Goal: Task Accomplishment & Management: Complete application form

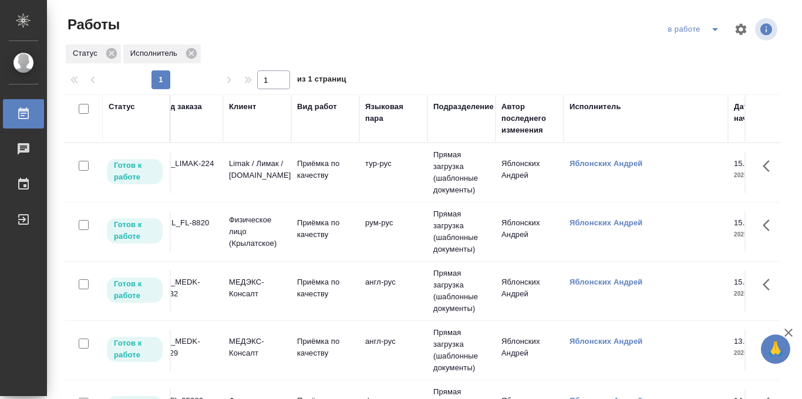
scroll to position [0, 82]
click at [326, 165] on p "Приёмка по качеству" at bounding box center [327, 169] width 56 height 23
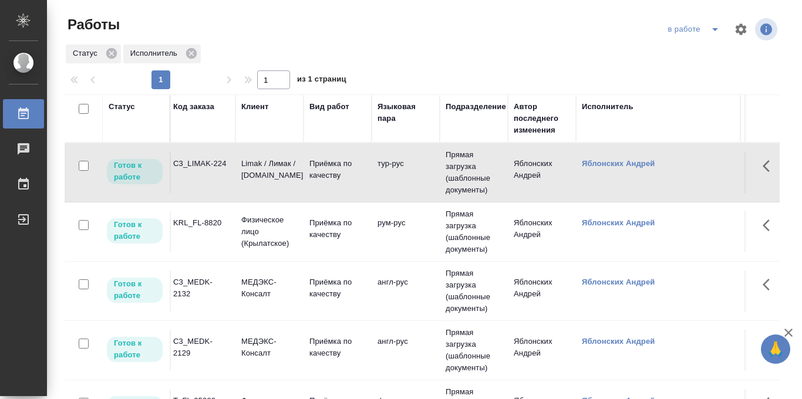
scroll to position [0, 43]
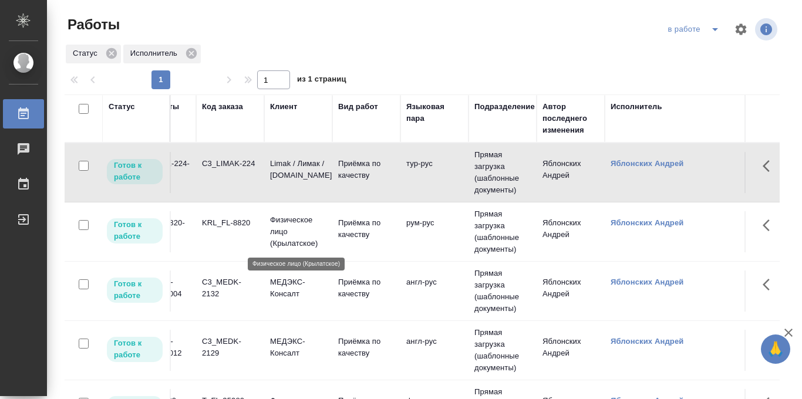
click at [296, 231] on p "Физическое лицо (Крылатское)" at bounding box center [298, 231] width 56 height 35
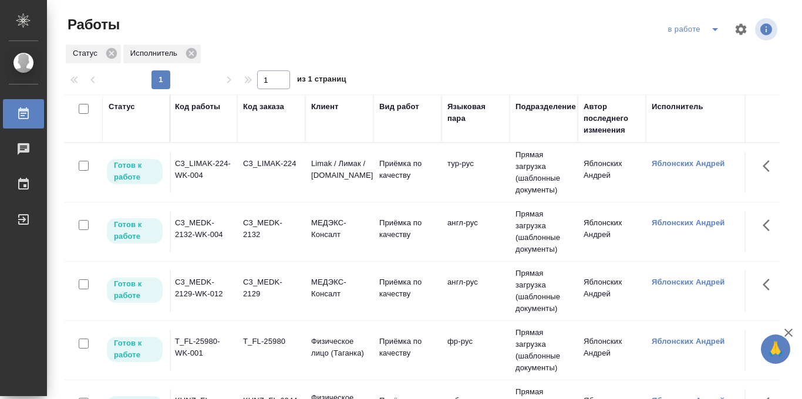
scroll to position [0, 0]
click at [397, 229] on p "Приёмка по качеству" at bounding box center [409, 228] width 56 height 23
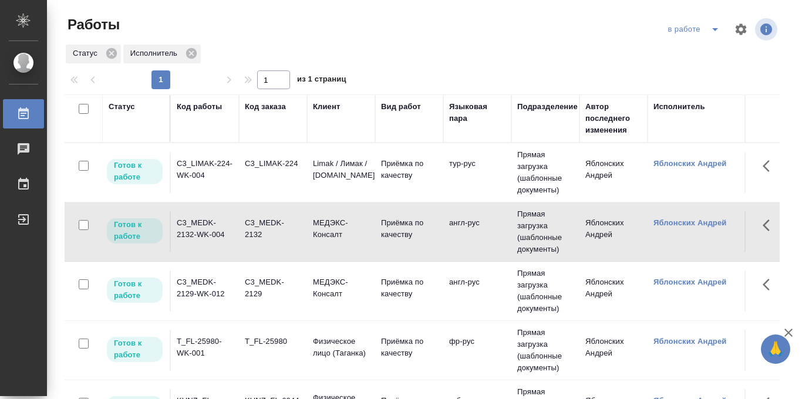
click at [712, 27] on icon "split button" at bounding box center [715, 29] width 14 height 14
click at [689, 52] on li "Стандартные настройки" at bounding box center [695, 52] width 113 height 19
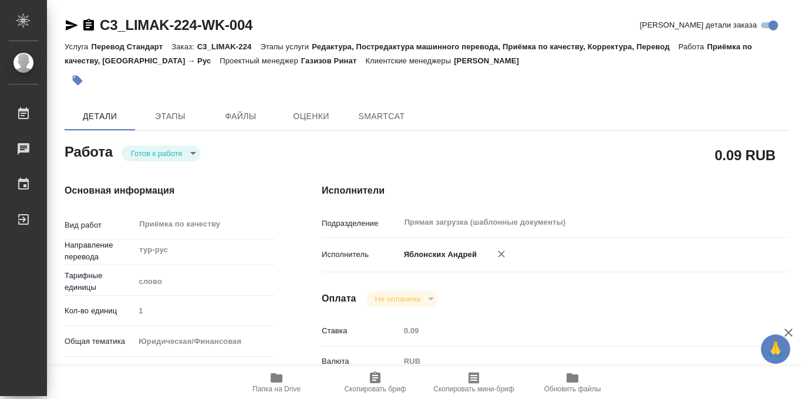
type textarea "x"
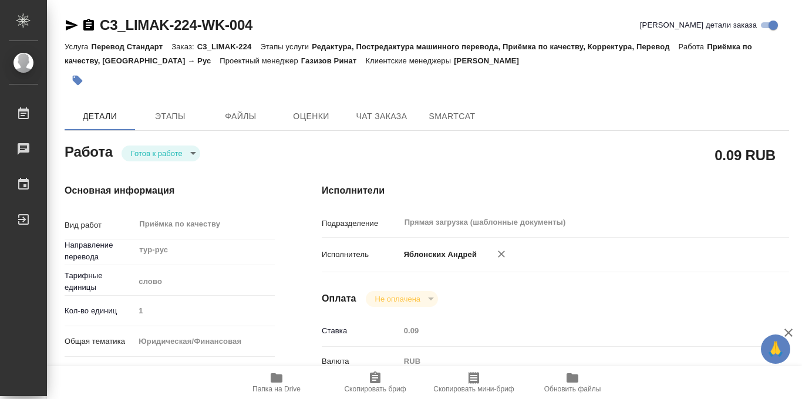
type textarea "x"
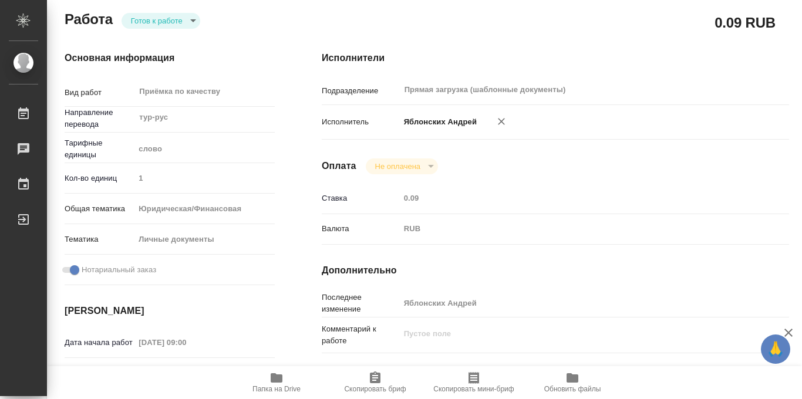
type textarea "x"
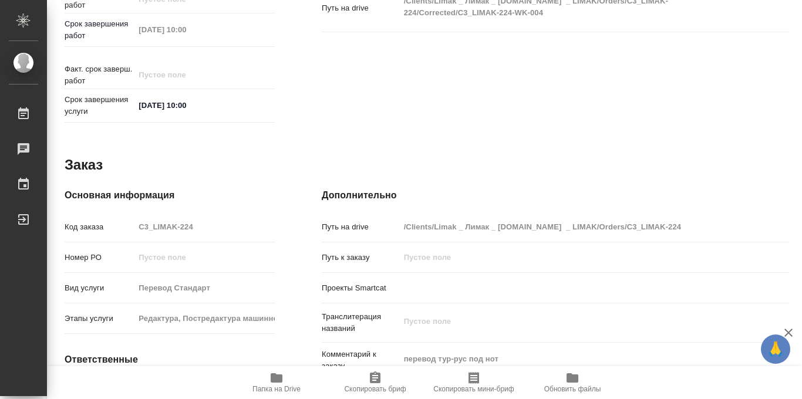
type textarea "x"
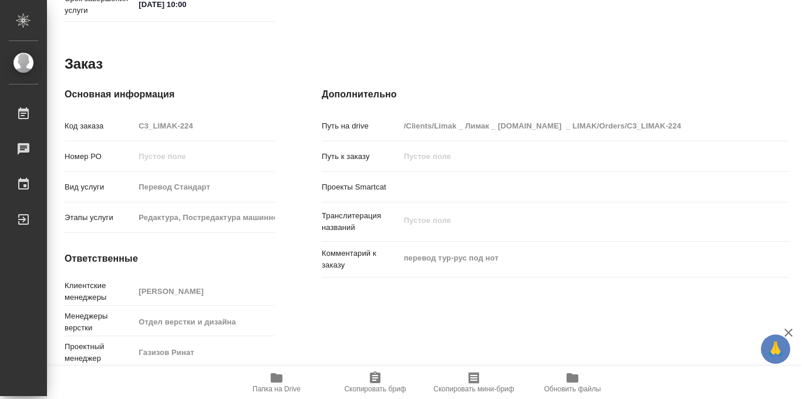
scroll to position [626, 0]
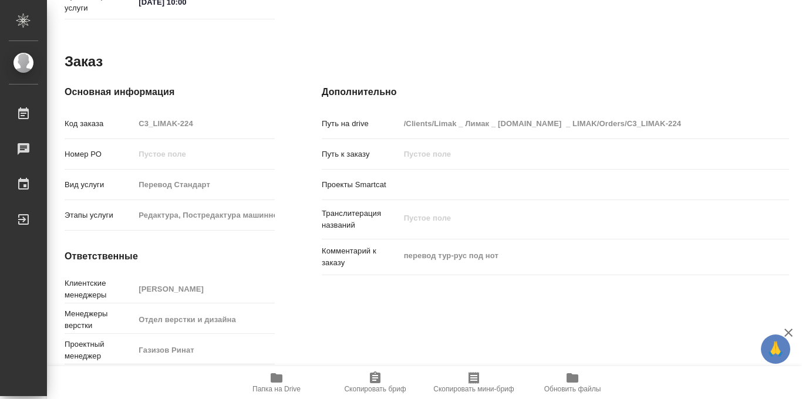
click at [274, 385] on span "Папка на Drive" at bounding box center [277, 389] width 48 height 8
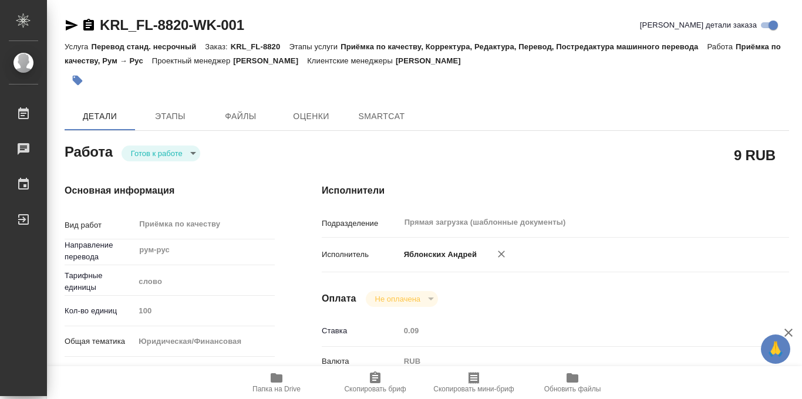
type textarea "x"
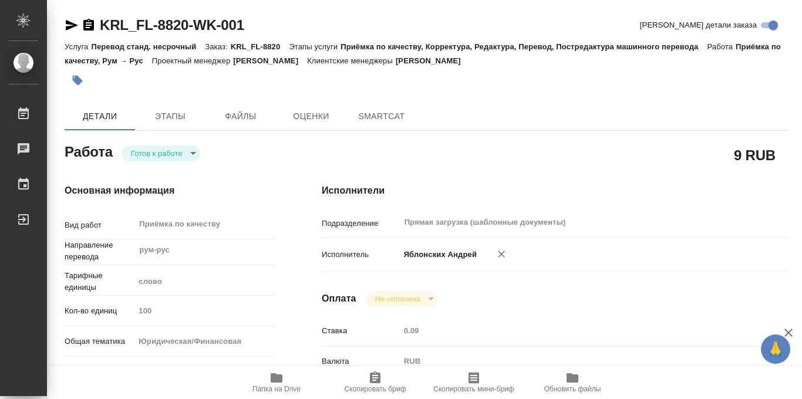
type textarea "x"
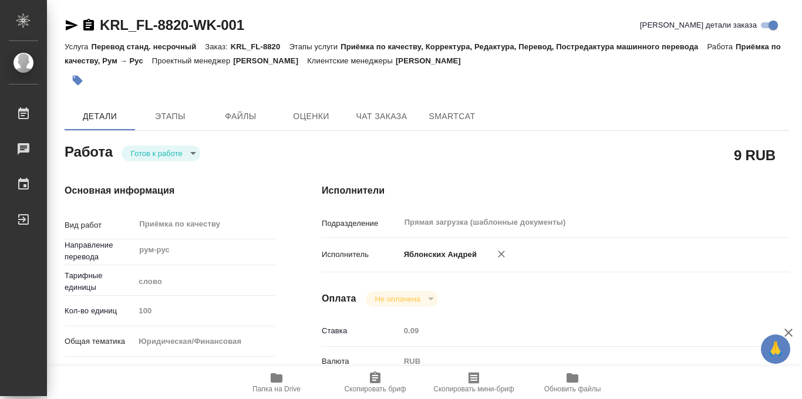
type textarea "x"
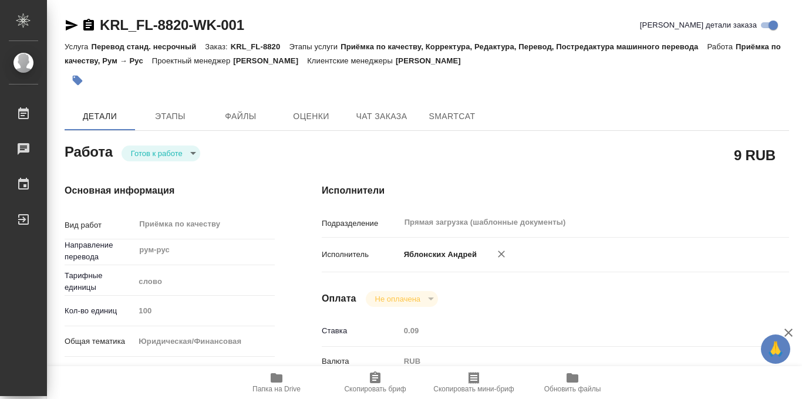
type textarea "x"
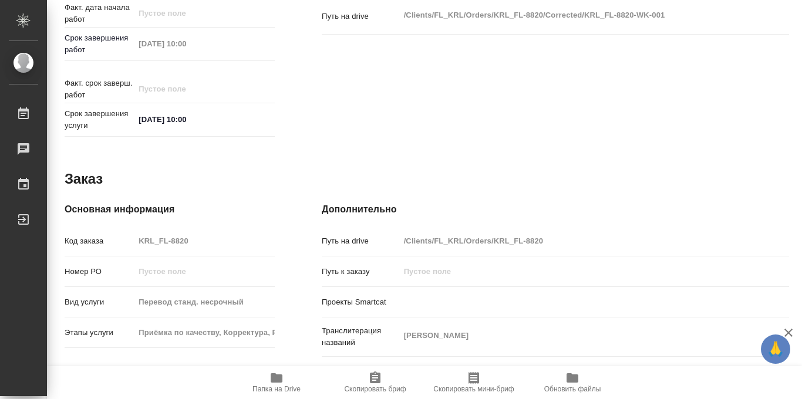
scroll to position [626, 0]
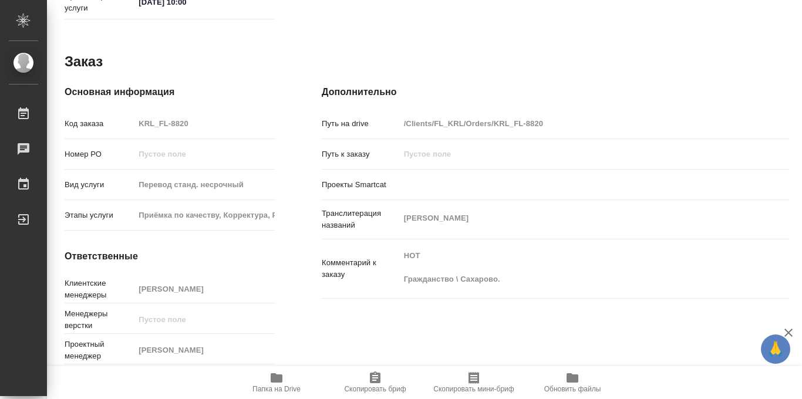
click at [278, 375] on icon "button" at bounding box center [277, 378] width 12 height 9
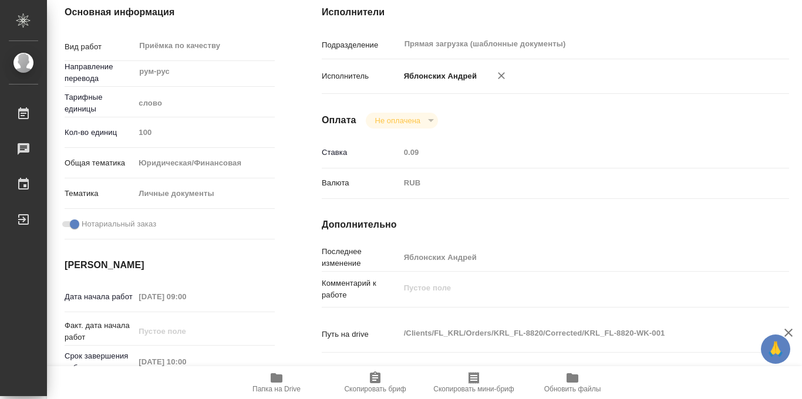
scroll to position [0, 0]
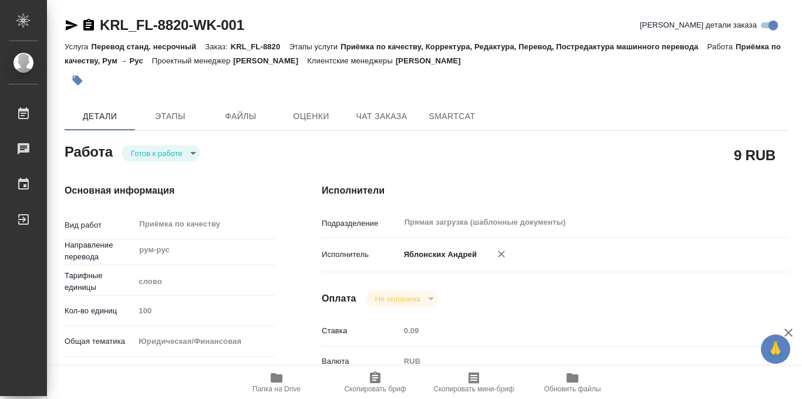
click at [75, 80] on icon "button" at bounding box center [78, 81] width 10 height 10
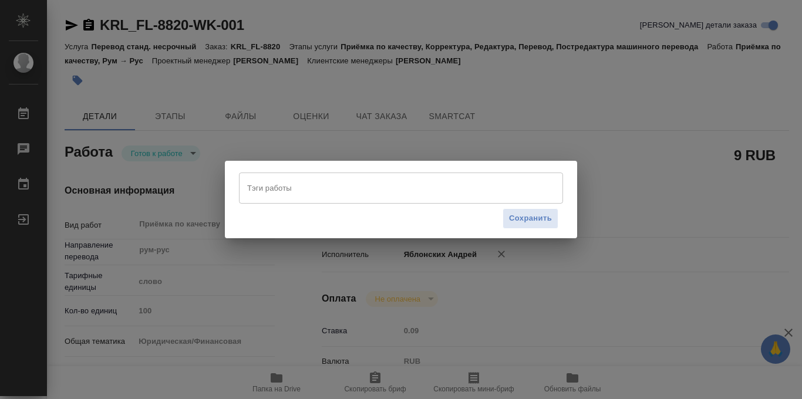
click at [284, 194] on input "Тэги работы" at bounding box center [389, 188] width 291 height 20
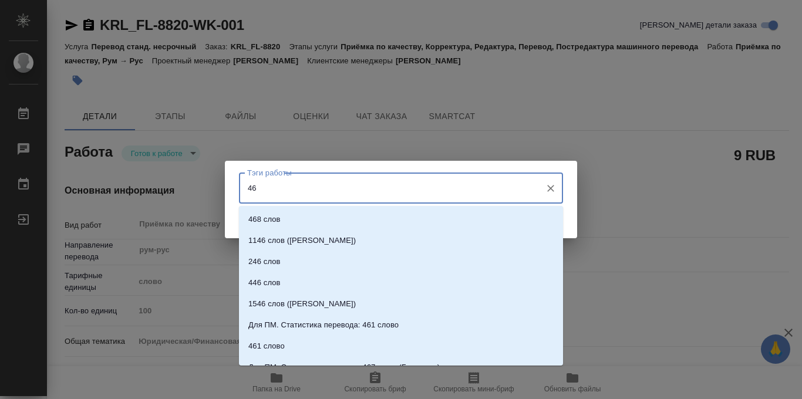
type input "462"
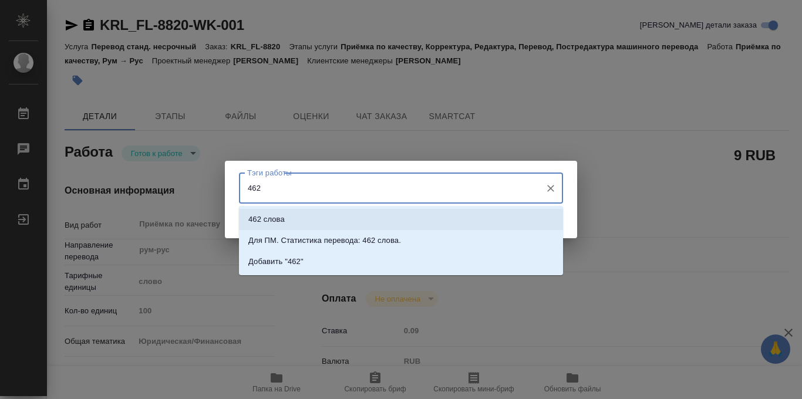
click at [305, 220] on li "462 слова" at bounding box center [401, 219] width 324 height 21
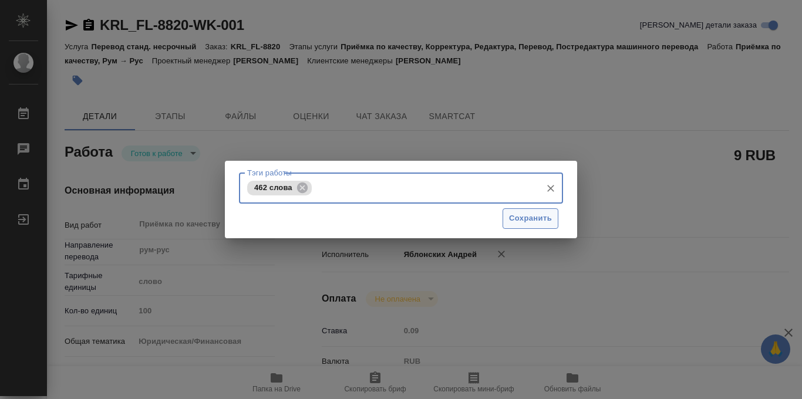
click at [530, 220] on span "Сохранить" at bounding box center [530, 219] width 43 height 14
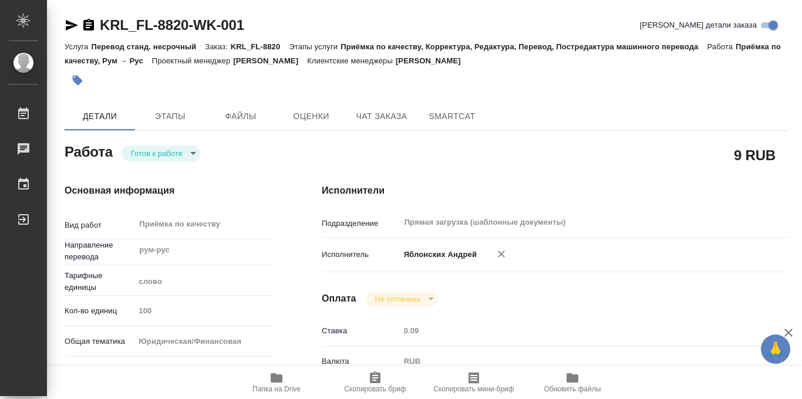
type input "readyForWork"
type textarea "Приёмка по качеству"
type textarea "x"
type input "рум-рус"
type input "5a8b1489cc6b4906c91bfd90"
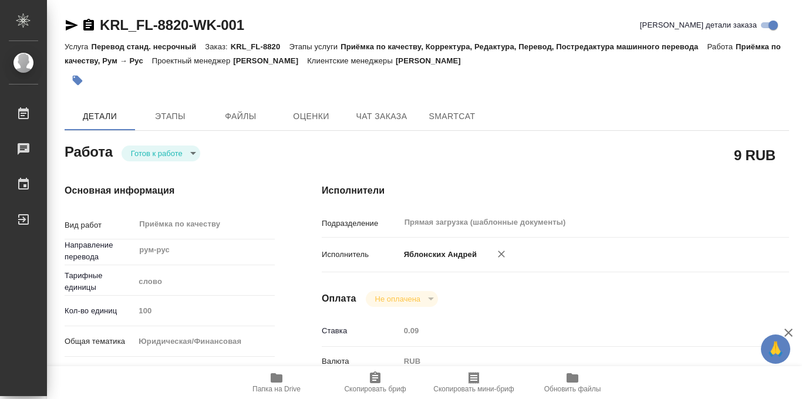
type input "100"
type input "yr-fn"
type input "5a8b8b956a9677013d343cfe"
checkbox input "true"
type input "15.10.2025 09:00"
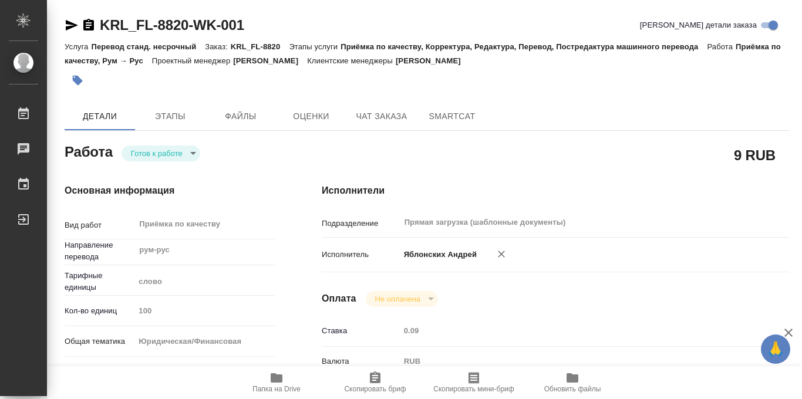
type input "15.10.2025 10:00"
type input "Прямая загрузка (шаблонные документы)"
type input "notPayed"
type input "0.09"
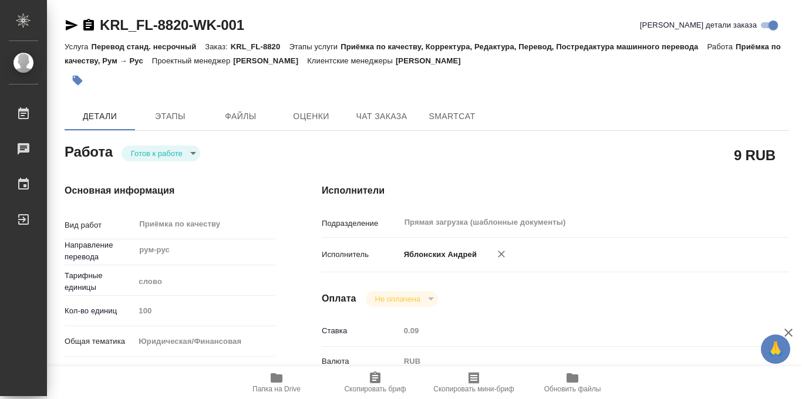
type input "RUB"
type input "Яблонских Андрей"
type textarea "x"
type textarea "/Clients/FL_KRL/Orders/KRL_FL-8820/Corrected/KRL_FL-8820-WK-001"
type textarea "x"
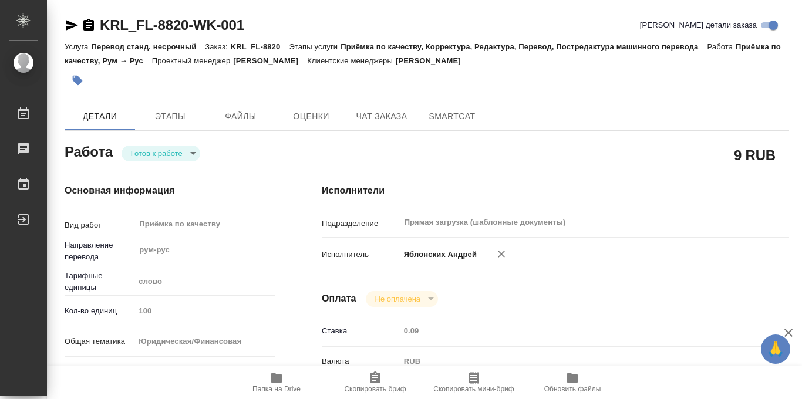
type input "KRL_FL-8820"
type input "Перевод станд. несрочный"
type input "Приёмка по качеству, Корректура, Редактура, Перевод, Постредактура машинного пе…"
type input "Касымов Тимур"
type input "/Clients/FL_KRL/Orders/KRL_FL-8820"
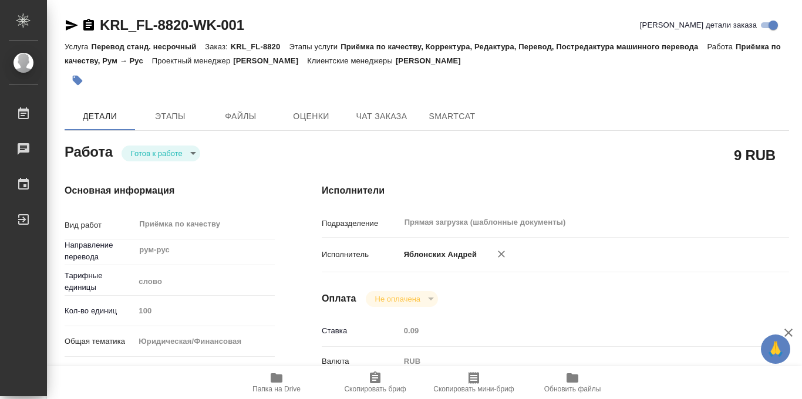
type textarea "ЧУЙГУК МАКСИМ"
type textarea "x"
type textarea "НОТ Гражданство \ Сахарово."
type textarea "x"
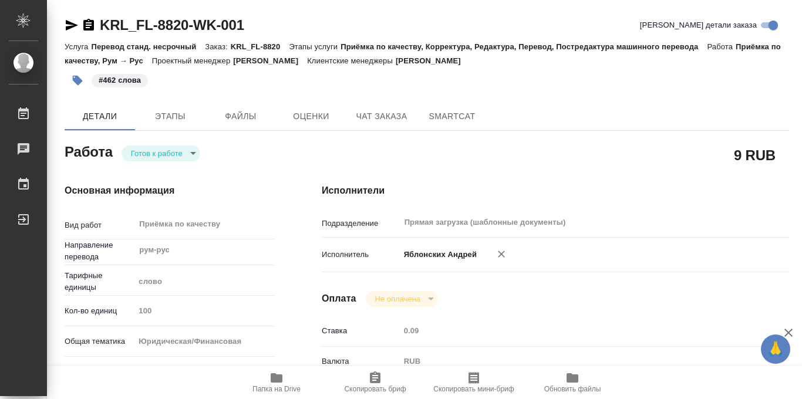
type textarea "x"
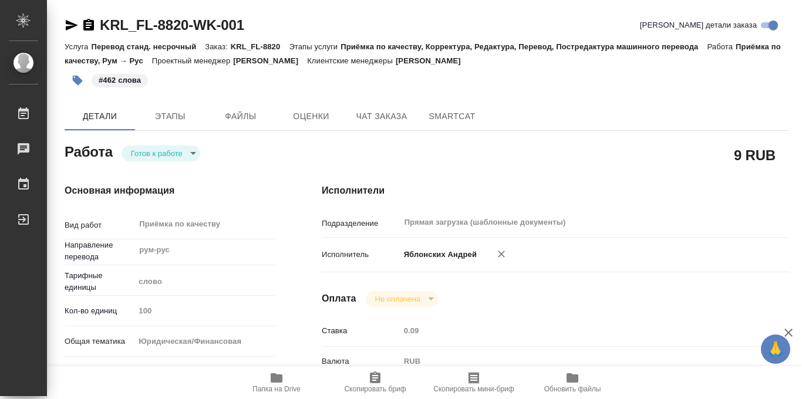
type textarea "x"
click at [194, 156] on body "🙏 .cls-1 fill:#fff; AWATERA Iablonskikh Andrei Работы 0 Чаты График Выйти KRL_F…" at bounding box center [401, 199] width 802 height 399
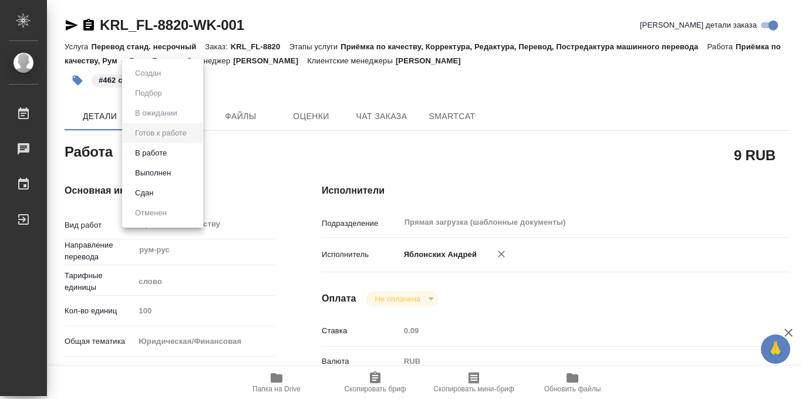
type textarea "x"
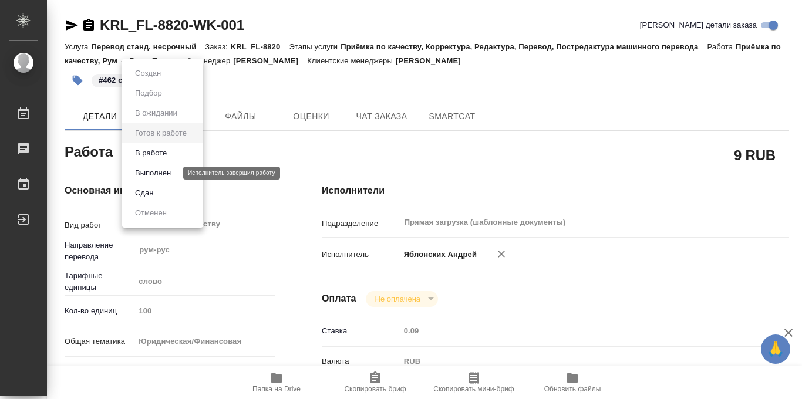
click at [163, 173] on button "Выполнен" at bounding box center [153, 173] width 43 height 13
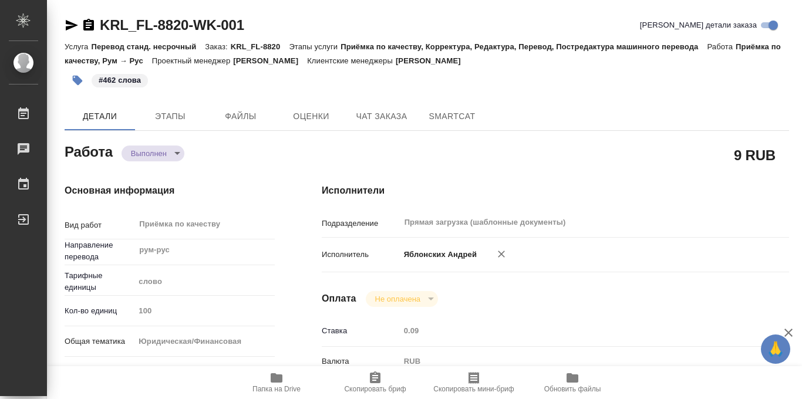
type textarea "x"
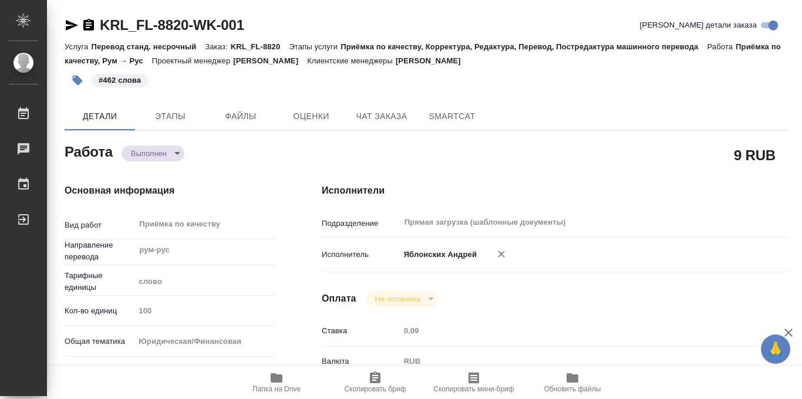
type textarea "x"
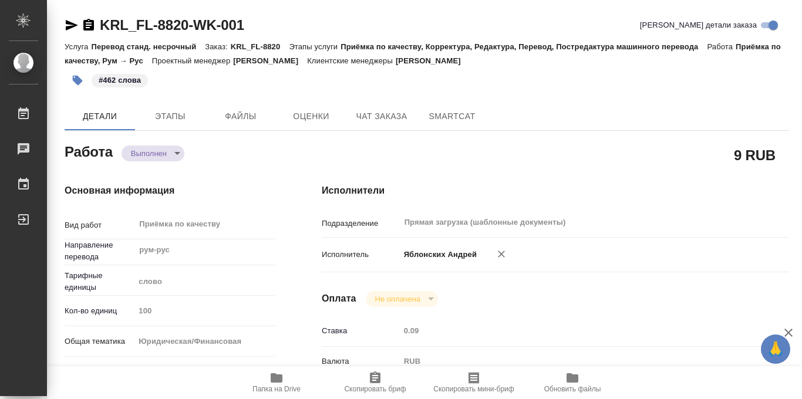
type textarea "x"
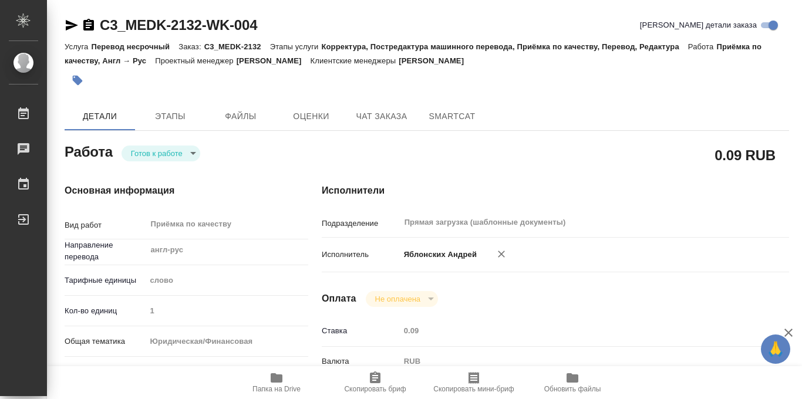
scroll to position [626, 0]
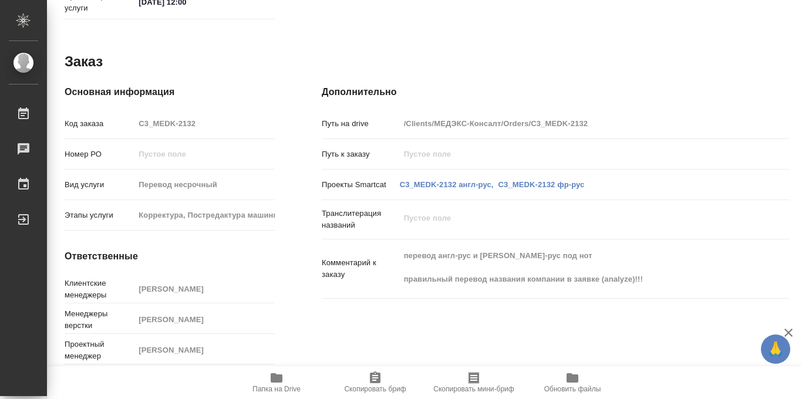
click at [274, 383] on icon "button" at bounding box center [277, 378] width 14 height 14
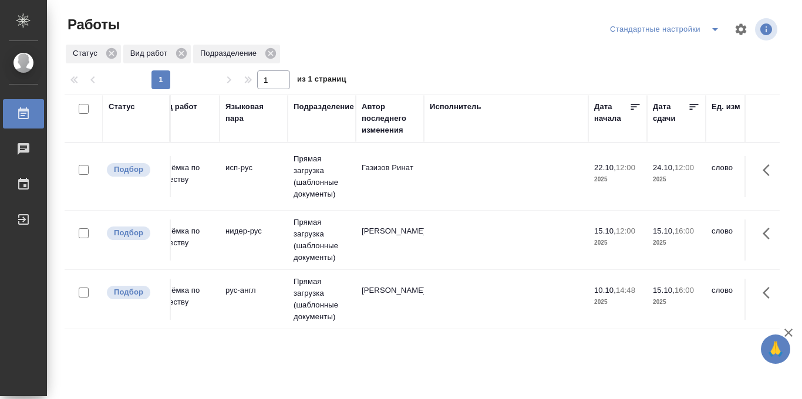
scroll to position [0, 223]
click at [692, 106] on icon at bounding box center [695, 107] width 12 height 12
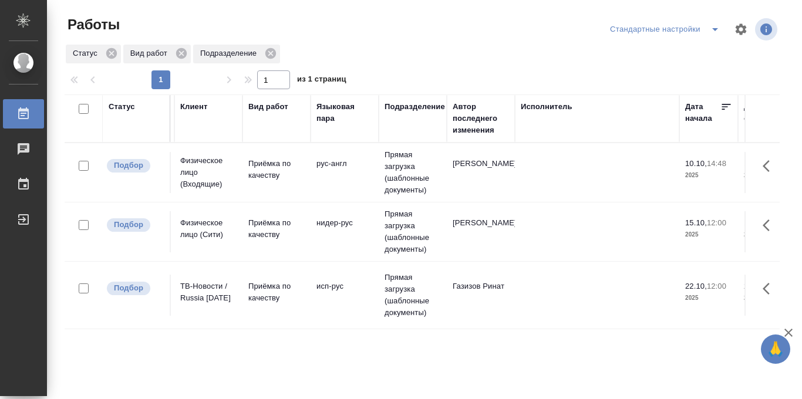
scroll to position [0, 24]
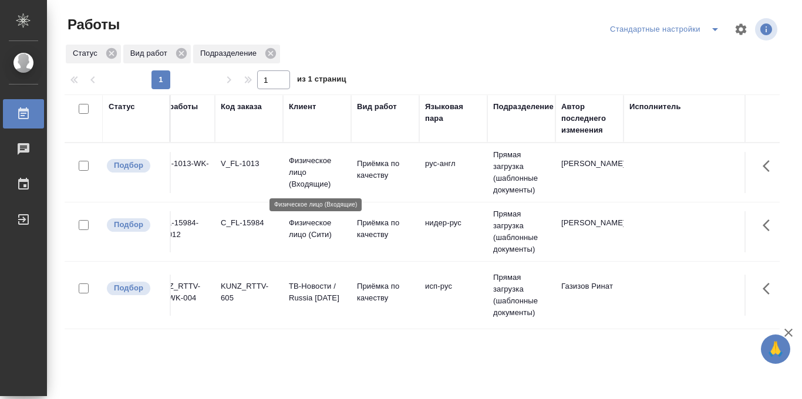
click at [308, 177] on p "Физическое лицо (Входящие)" at bounding box center [317, 172] width 56 height 35
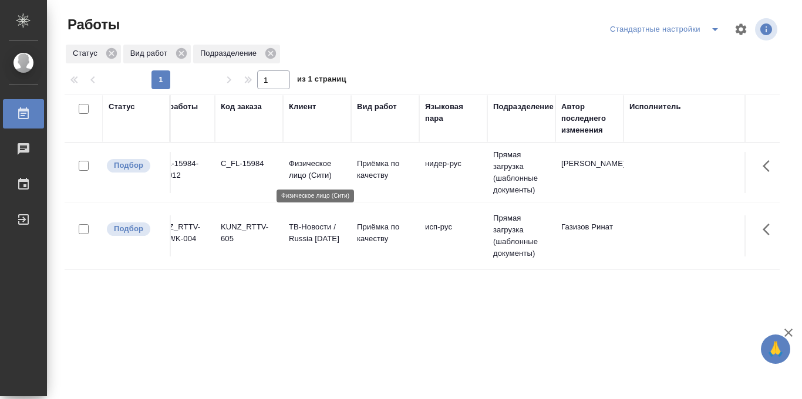
click at [313, 172] on p "Физическое лицо (Сити)" at bounding box center [317, 169] width 56 height 23
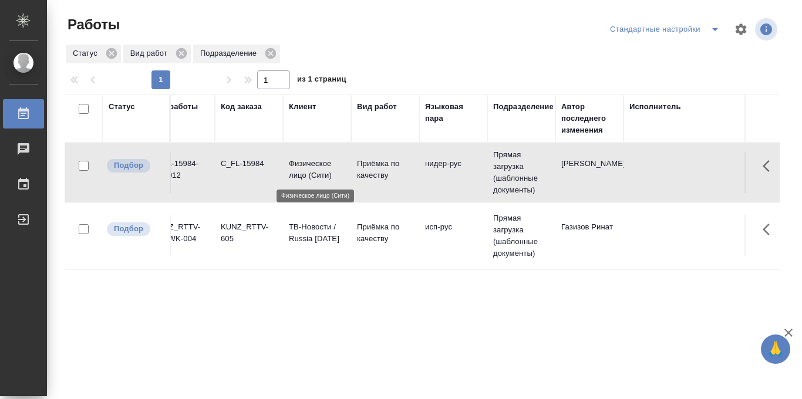
click at [313, 172] on p "Физическое лицо (Сити)" at bounding box center [317, 169] width 56 height 23
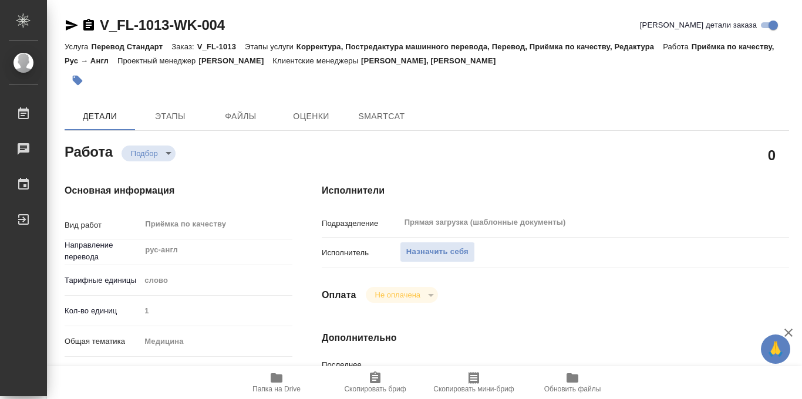
type textarea "x"
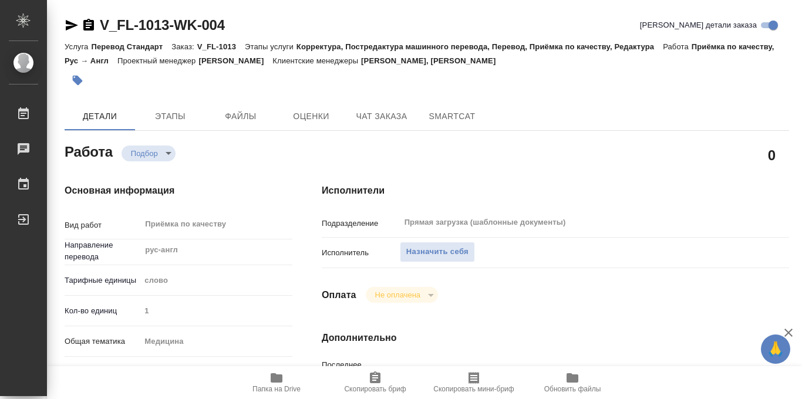
type textarea "x"
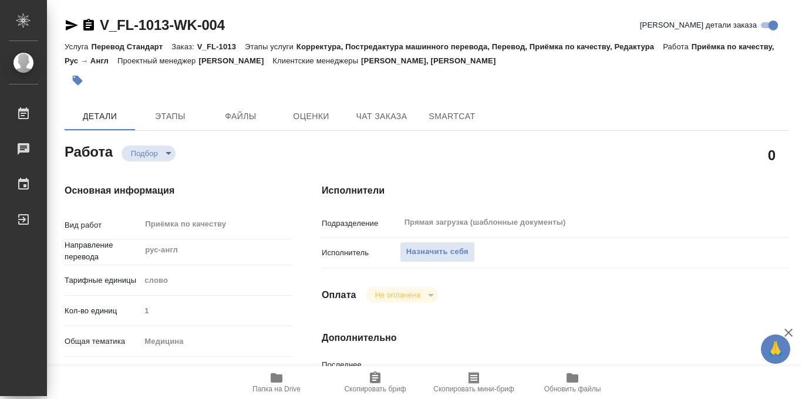
type textarea "x"
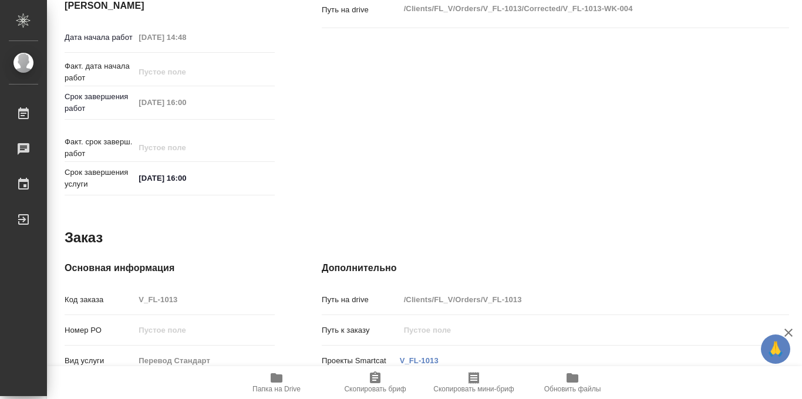
scroll to position [626, 0]
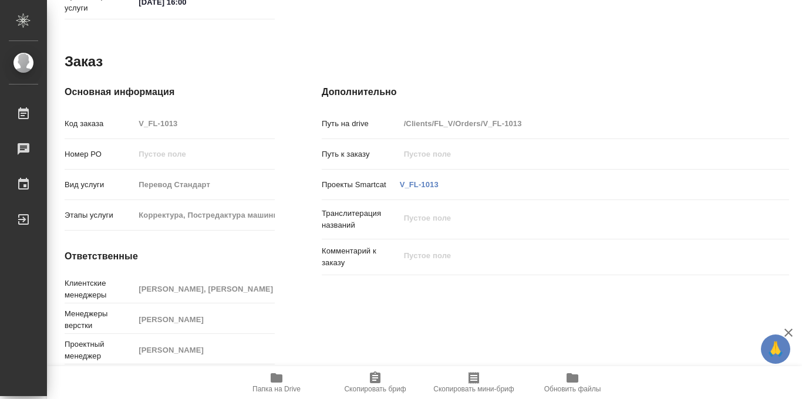
type textarea "x"
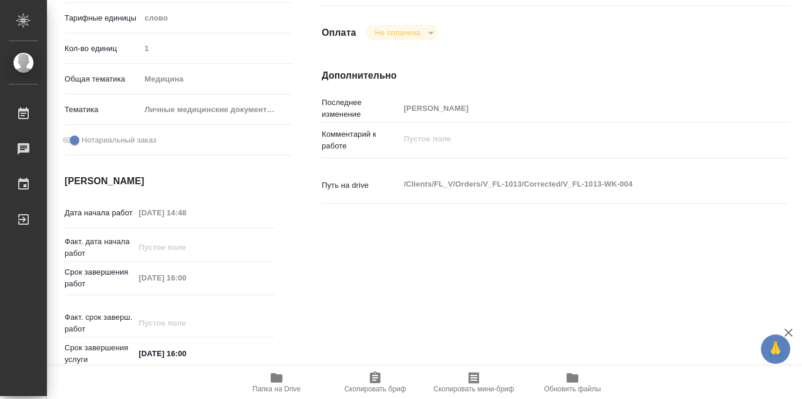
scroll to position [0, 0]
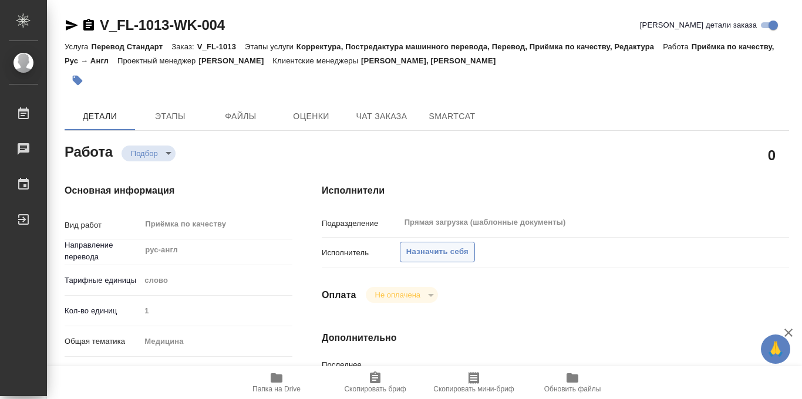
click at [420, 254] on span "Назначить себя" at bounding box center [438, 253] width 62 height 14
type textarea "x"
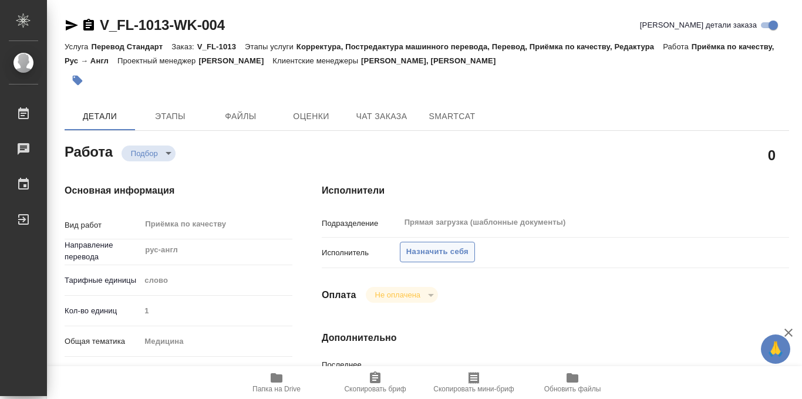
type textarea "x"
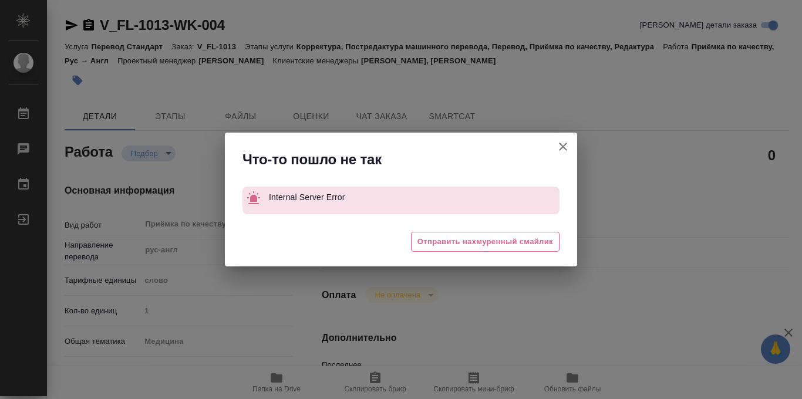
click at [569, 149] on icon "button" at bounding box center [563, 147] width 14 height 14
type textarea "x"
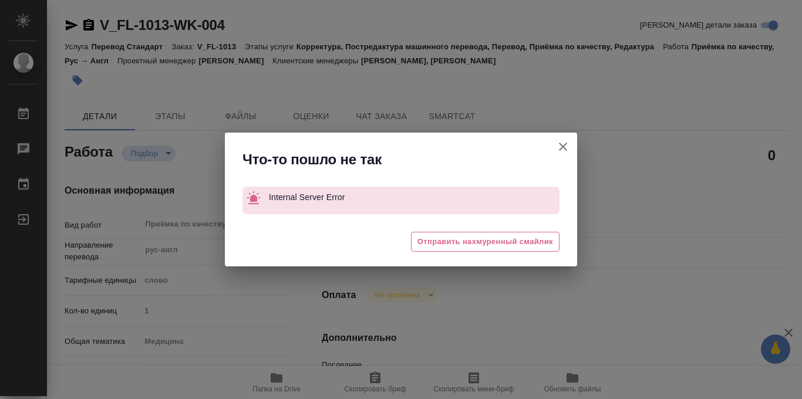
type textarea "x"
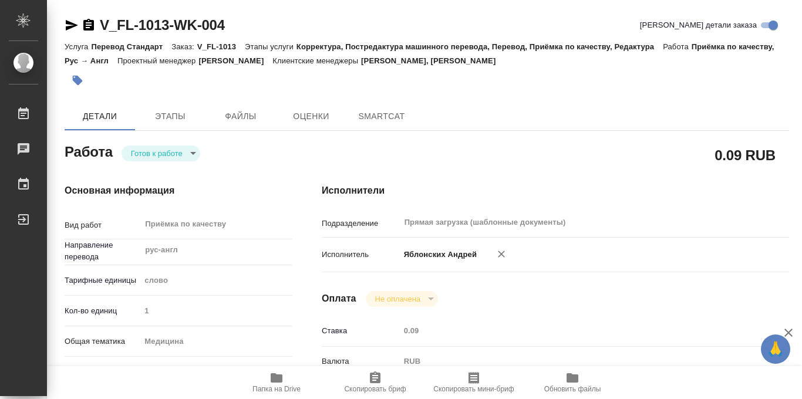
type textarea "x"
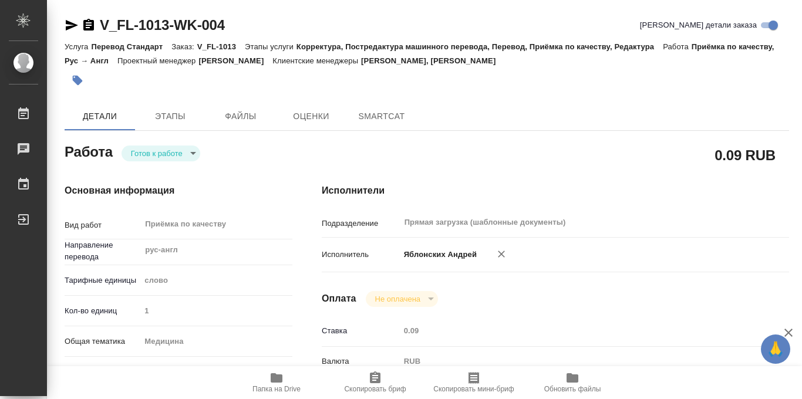
type textarea "x"
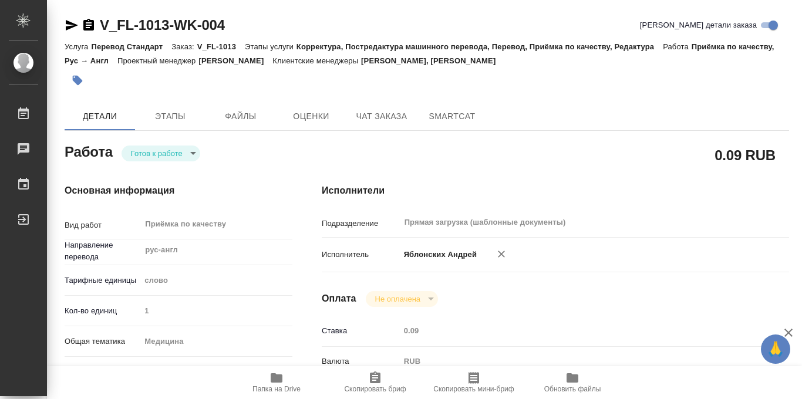
type textarea "x"
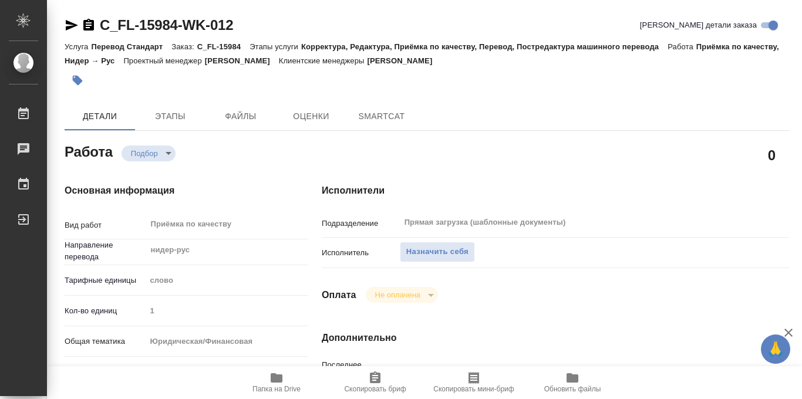
type textarea "x"
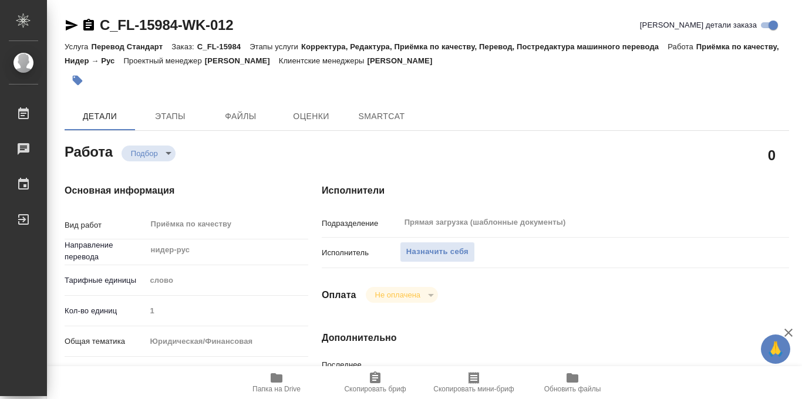
type textarea "x"
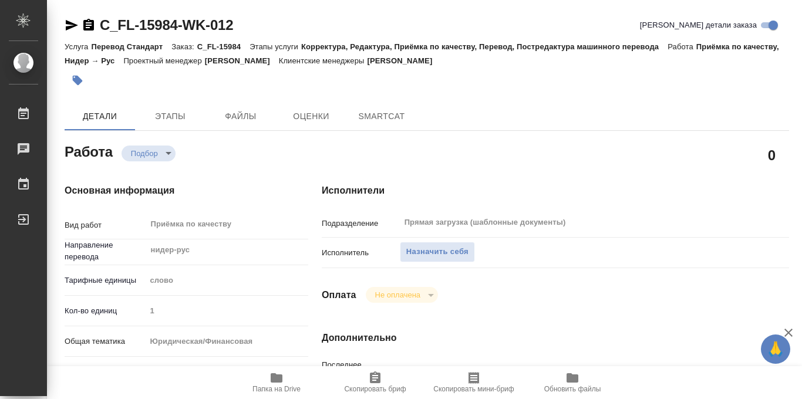
type textarea "x"
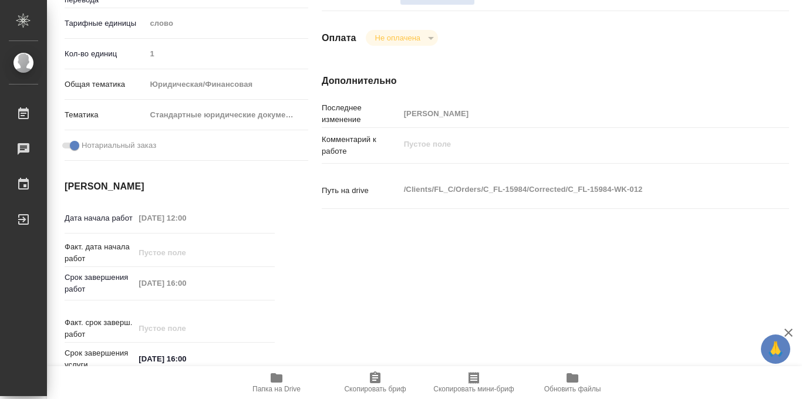
scroll to position [626, 0]
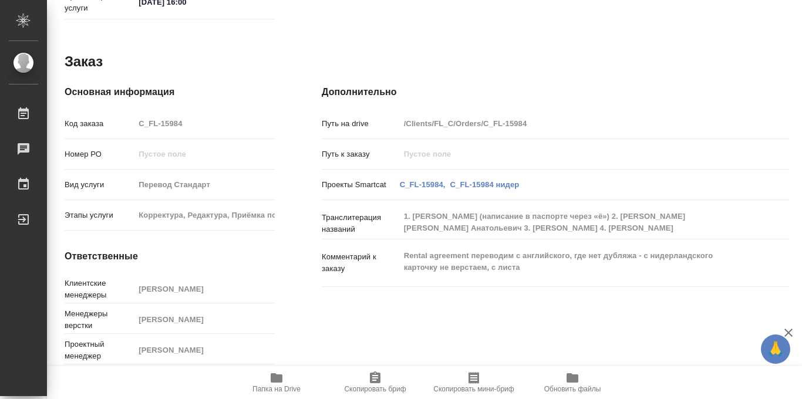
type textarea "x"
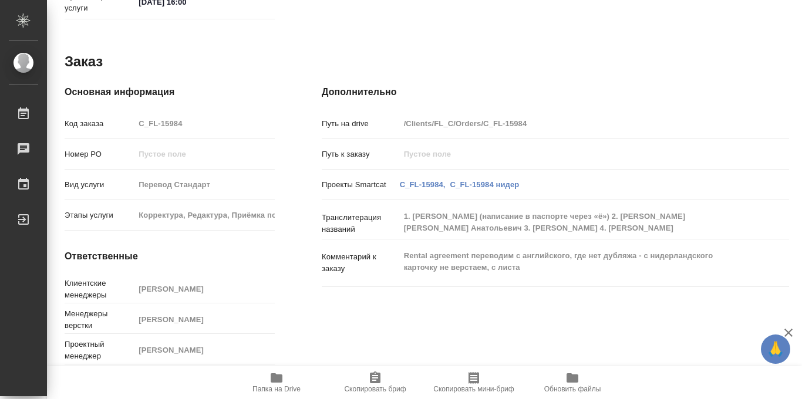
type textarea "x"
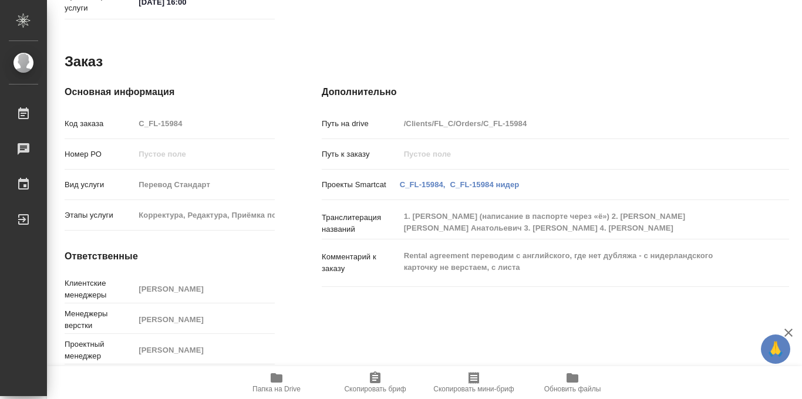
click at [268, 384] on span "Папка на Drive" at bounding box center [276, 382] width 85 height 22
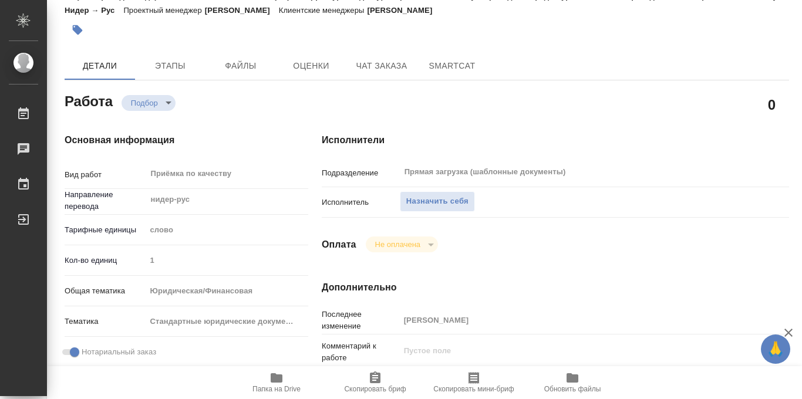
scroll to position [0, 0]
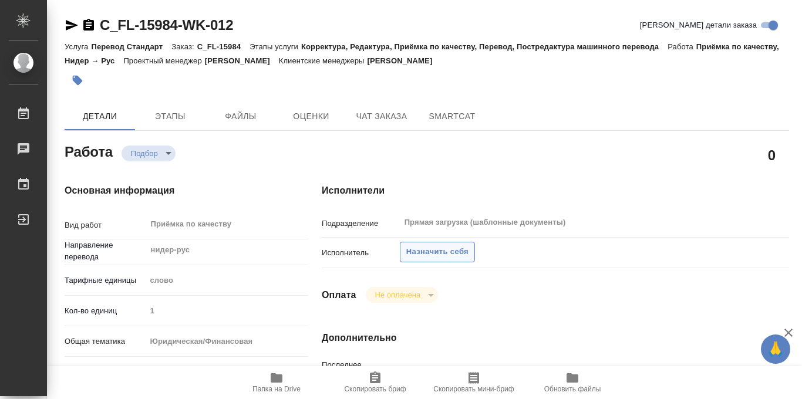
click at [424, 251] on span "Назначить себя" at bounding box center [438, 253] width 62 height 14
type textarea "x"
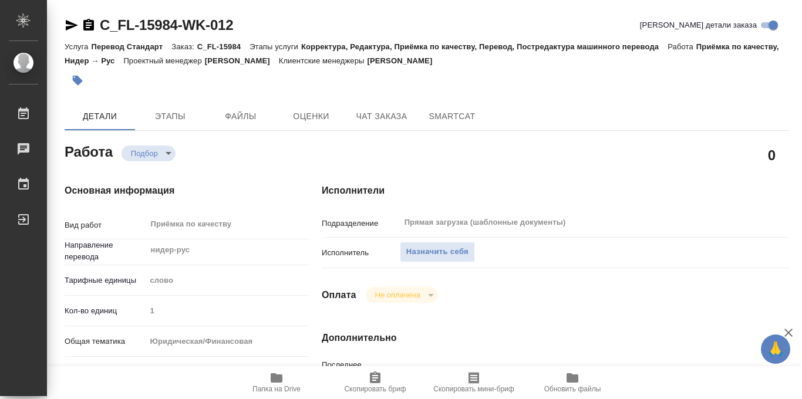
type textarea "x"
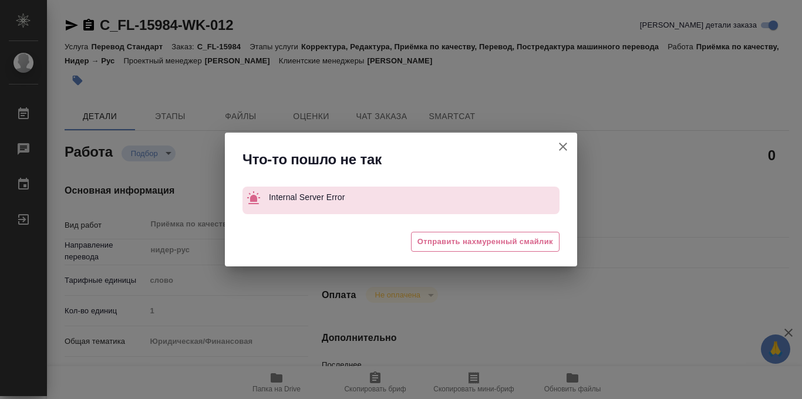
click at [563, 144] on icon "button" at bounding box center [563, 147] width 14 height 14
type textarea "x"
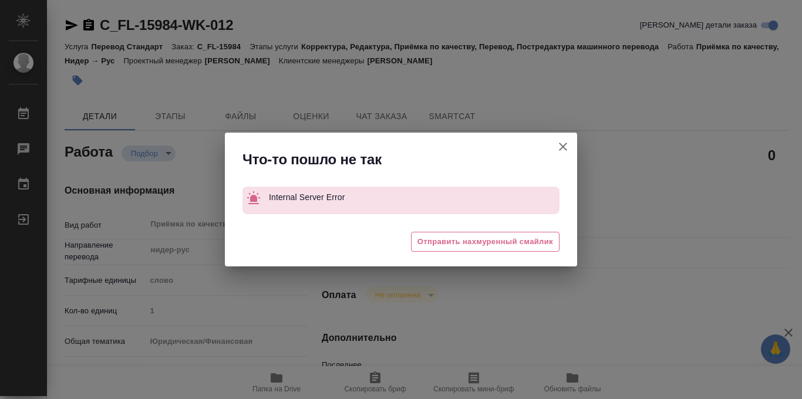
type textarea "x"
